Goal: Task Accomplishment & Management: Use online tool/utility

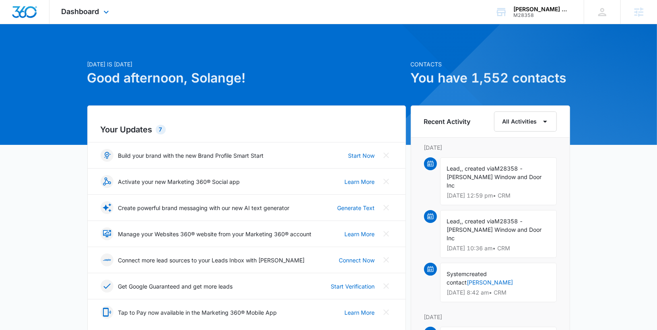
click at [88, 6] on div "Dashboard Apps Reputation Websites Forms CRM Email Social Shop Content Ads Inte…" at bounding box center [86, 12] width 74 height 24
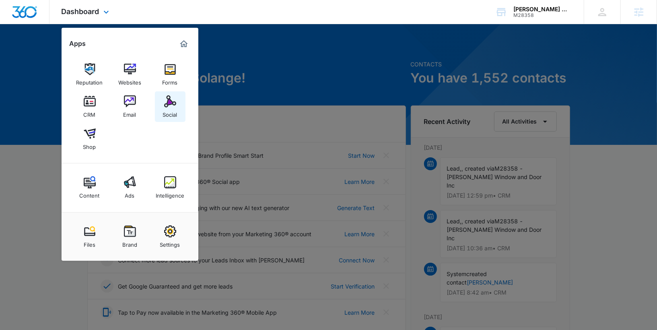
click at [174, 106] on img at bounding box center [170, 101] width 12 height 12
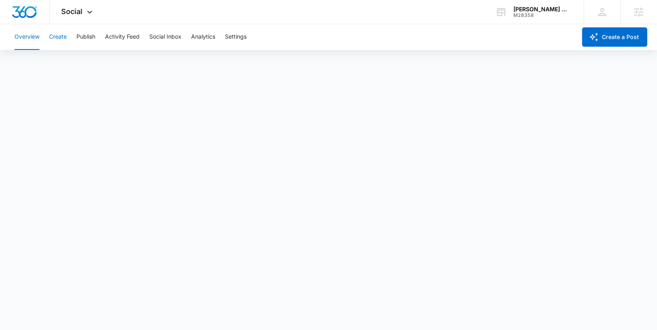
click at [60, 36] on button "Create" at bounding box center [58, 37] width 18 height 26
click at [92, 34] on button "Publish" at bounding box center [85, 37] width 19 height 26
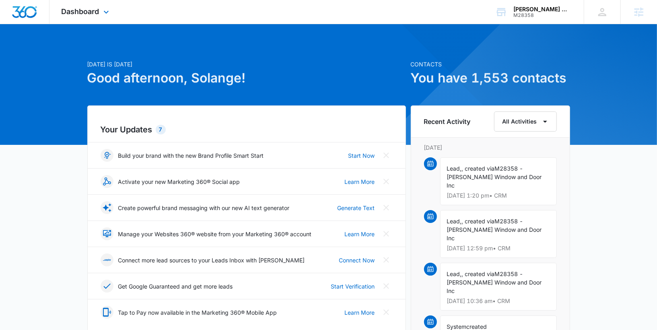
click at [102, 4] on div "Dashboard Apps Reputation Websites Forms CRM Email Social Shop Content Ads Inte…" at bounding box center [86, 12] width 74 height 24
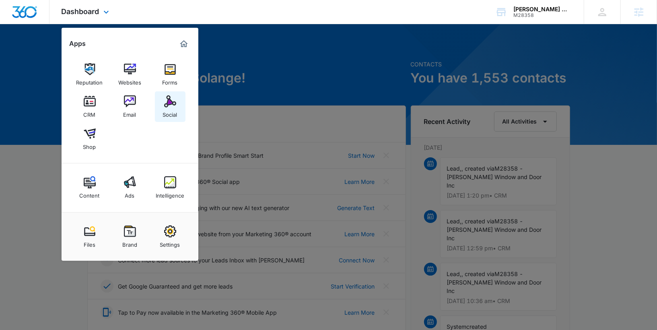
click at [179, 113] on link "Social" at bounding box center [170, 106] width 31 height 31
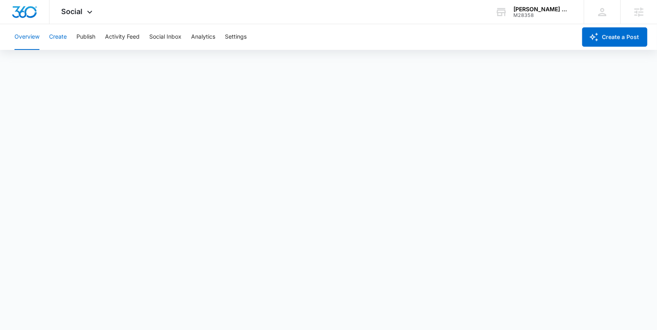
click at [59, 39] on button "Create" at bounding box center [58, 37] width 18 height 26
click at [93, 40] on button "Publish" at bounding box center [85, 37] width 19 height 26
